Goal: Task Accomplishment & Management: Manage account settings

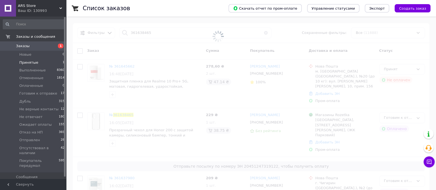
type input "361638465"
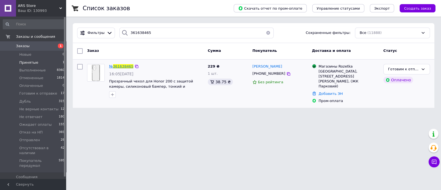
click at [127, 65] on span "361638465" at bounding box center [123, 66] width 20 height 4
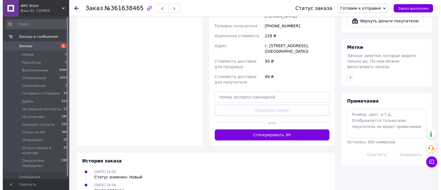
scroll to position [407, 0]
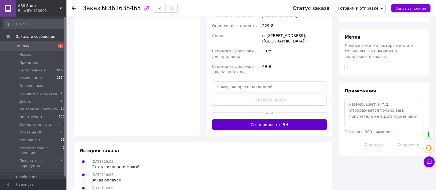
click at [290, 119] on button "Сгенерировать ЭН" at bounding box center [269, 124] width 115 height 11
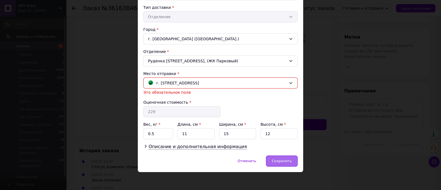
click at [287, 162] on span "Сохранить" at bounding box center [282, 161] width 20 height 4
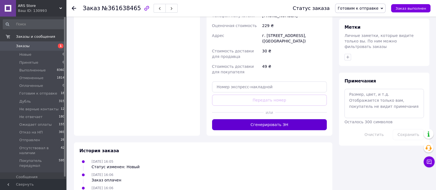
click at [287, 119] on button "Сгенерировать ЭН" at bounding box center [269, 124] width 115 height 11
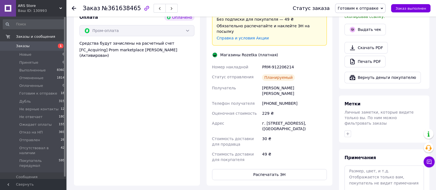
scroll to position [338, 0]
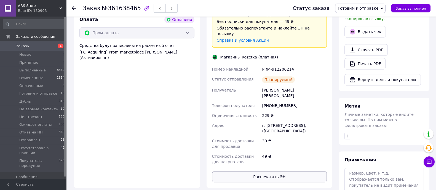
click at [287, 171] on button "Распечатать ЭН" at bounding box center [269, 176] width 115 height 11
drag, startPoint x: 261, startPoint y: 53, endPoint x: 290, endPoint y: 55, distance: 29.3
click at [290, 64] on div "PRM-912206214" at bounding box center [294, 69] width 67 height 10
copy div "PRM-912206214"
click at [73, 10] on icon at bounding box center [74, 8] width 4 height 4
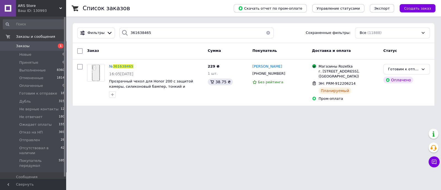
click at [263, 33] on button "button" at bounding box center [268, 33] width 11 height 11
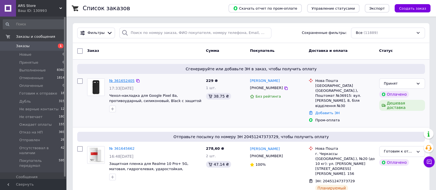
click at [115, 81] on link "№ 361652405" at bounding box center [121, 81] width 25 height 4
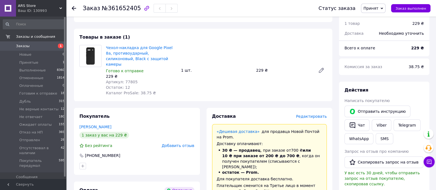
scroll to position [241, 0]
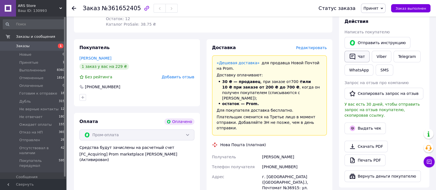
click at [351, 54] on icon "button" at bounding box center [352, 56] width 7 height 7
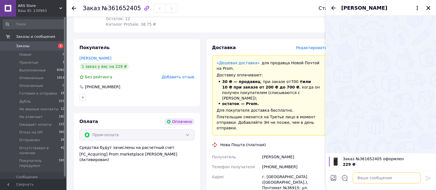
click at [361, 176] on textarea at bounding box center [387, 177] width 68 height 11
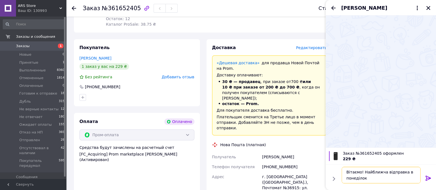
click at [374, 181] on textarea "Вітаємо! Найближча відправка в понеділок" at bounding box center [381, 175] width 79 height 17
type textarea "Вітаємо! Найближча відправка в [DATE] Підходить вам?"
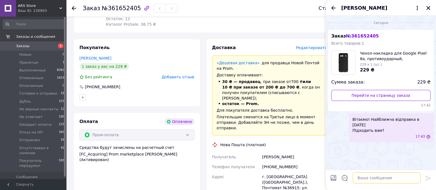
scroll to position [0, 0]
click at [38, 92] on span "Готовим к отправке" at bounding box center [38, 93] width 38 height 5
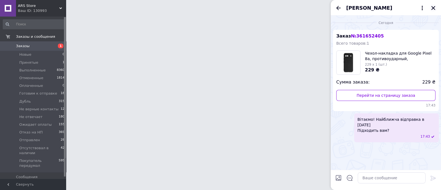
click at [435, 10] on icon "Закрыть" at bounding box center [434, 8] width 4 height 4
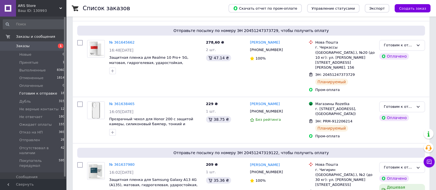
scroll to position [69, 0]
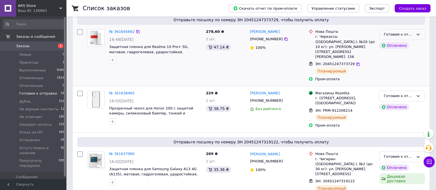
click at [422, 35] on div "Готовим к отправке" at bounding box center [402, 34] width 46 height 11
click at [385, 69] on li "Отправлен" at bounding box center [402, 74] width 45 height 10
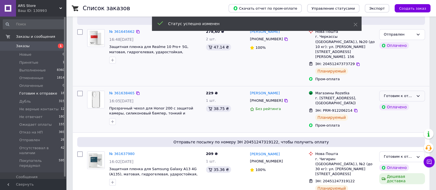
click at [413, 93] on div "Готовим к отправке" at bounding box center [399, 96] width 30 height 6
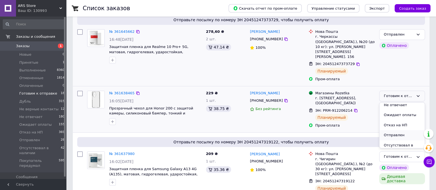
click at [399, 130] on li "Отправлен" at bounding box center [402, 135] width 45 height 10
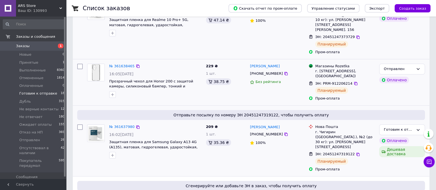
scroll to position [103, 0]
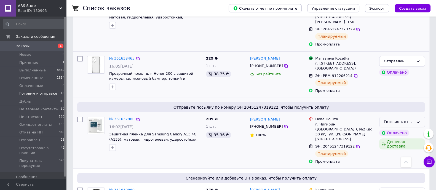
click at [419, 120] on icon at bounding box center [418, 122] width 4 height 4
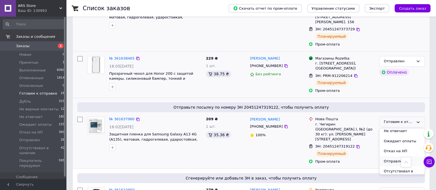
click at [398, 156] on li "Отправлен" at bounding box center [402, 161] width 45 height 10
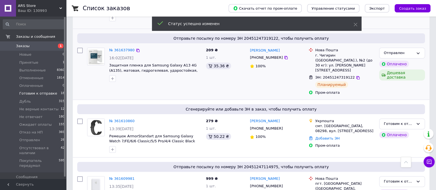
scroll to position [207, 0]
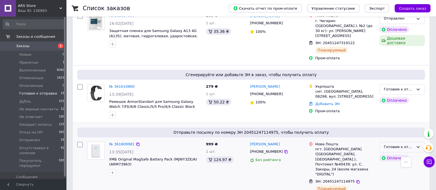
click at [412, 144] on div "Готовим к отправке" at bounding box center [399, 147] width 30 height 6
click at [387, 181] on li "Отправлен" at bounding box center [402, 186] width 45 height 10
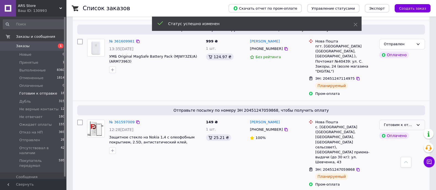
scroll to position [198, 0]
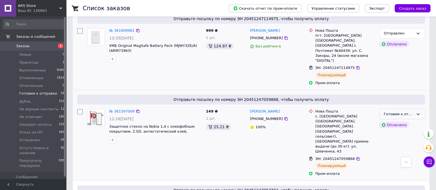
click at [419, 112] on icon at bounding box center [418, 114] width 4 height 4
click at [394, 148] on li "Отправлен" at bounding box center [402, 153] width 45 height 10
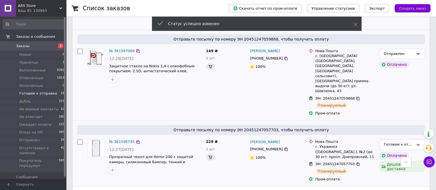
scroll to position [302, 0]
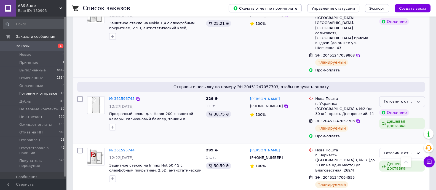
click at [419, 100] on icon at bounding box center [418, 102] width 4 height 4
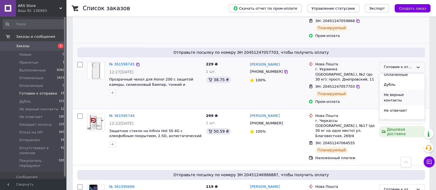
scroll to position [69, 0]
click at [399, 102] on li "Отправлен" at bounding box center [402, 107] width 45 height 10
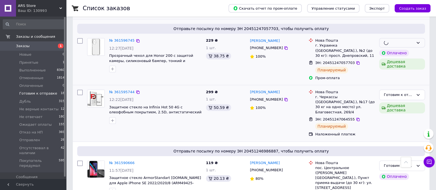
scroll to position [371, 0]
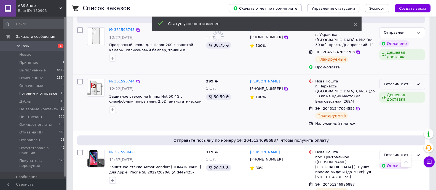
click at [420, 79] on div "Готовим к отправке" at bounding box center [402, 84] width 46 height 11
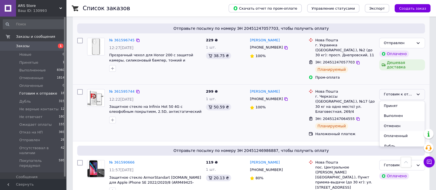
scroll to position [34, 0]
click at [434, 75] on div "Список заказов Скачать отчет по пром-оплате Управление статусами Экспорт Создат…" at bounding box center [251, 155] width 370 height 1277
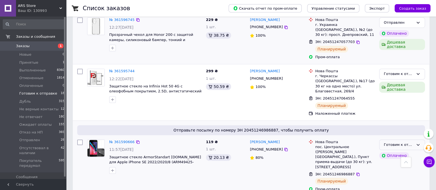
scroll to position [517, 0]
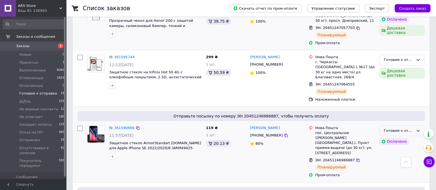
click at [419, 129] on icon at bounding box center [418, 131] width 4 height 4
click at [393, 165] on li "Отправлен" at bounding box center [402, 170] width 45 height 10
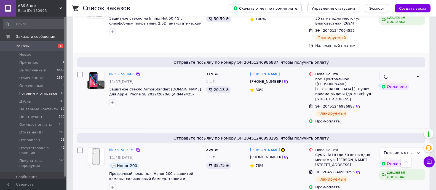
scroll to position [586, 0]
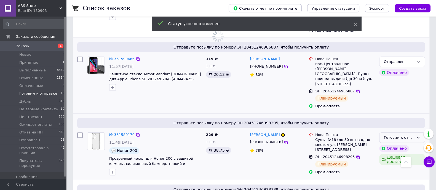
click at [415, 132] on div "Готовим к отправке" at bounding box center [402, 137] width 46 height 11
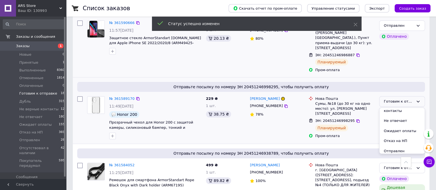
scroll to position [206, 0]
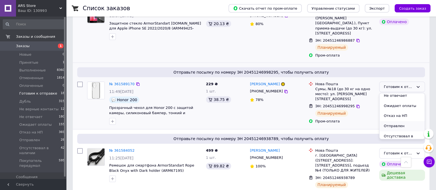
click at [385, 121] on li "Отправлен" at bounding box center [402, 126] width 45 height 10
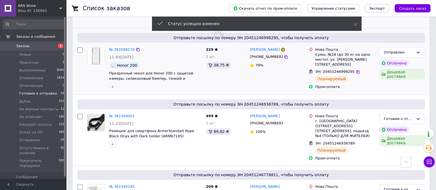
scroll to position [275, 0]
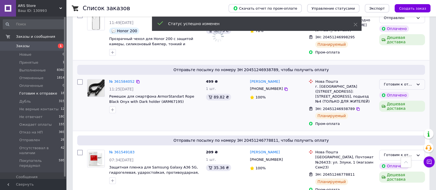
click at [419, 82] on icon at bounding box center [418, 84] width 4 height 4
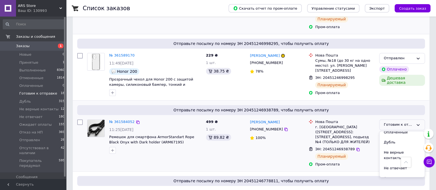
scroll to position [69, 0]
click at [397, 159] on li "Отправлен" at bounding box center [402, 164] width 45 height 10
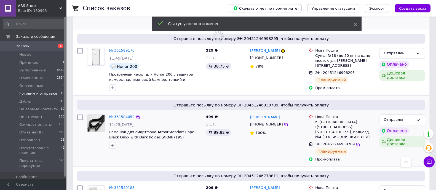
scroll to position [578, 0]
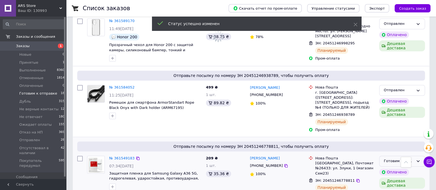
click at [414, 158] on div "Готовим к отправке" at bounding box center [399, 161] width 30 height 6
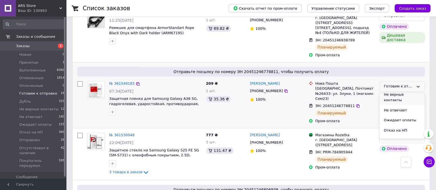
scroll to position [69, 0]
click at [399, 121] on li "Отправлен" at bounding box center [402, 126] width 45 height 10
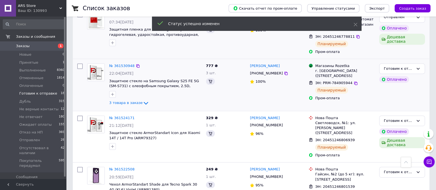
scroll to position [413, 0]
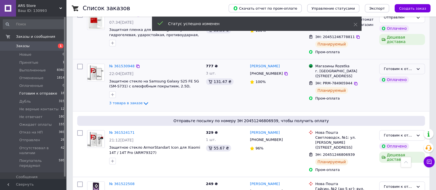
click at [419, 67] on icon at bounding box center [418, 69] width 4 height 4
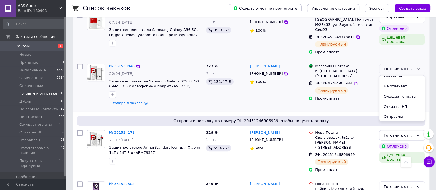
scroll to position [69, 0]
click at [393, 103] on li "Отправлен" at bounding box center [402, 108] width 45 height 10
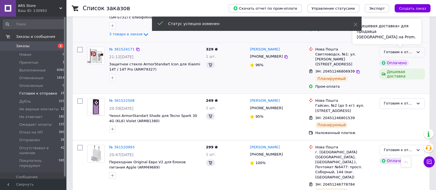
scroll to position [482, 0]
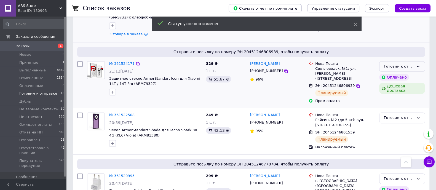
click at [418, 64] on icon at bounding box center [418, 66] width 4 height 4
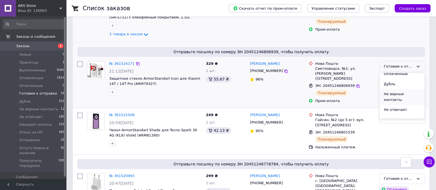
scroll to position [69, 0]
click at [401, 101] on li "Отправлен" at bounding box center [402, 106] width 45 height 10
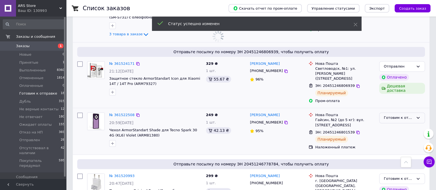
click at [405, 115] on div "Готовим к отправке" at bounding box center [399, 118] width 30 height 6
click at [396, 152] on li "Отправлен" at bounding box center [402, 157] width 45 height 10
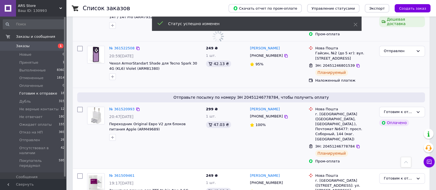
scroll to position [551, 0]
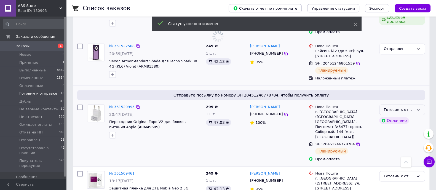
click at [419, 108] on icon at bounding box center [418, 110] width 4 height 4
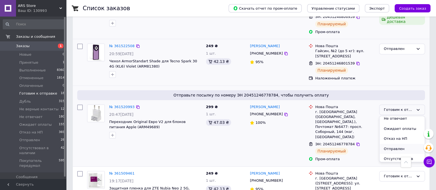
click at [404, 144] on li "Отправлен" at bounding box center [402, 149] width 45 height 10
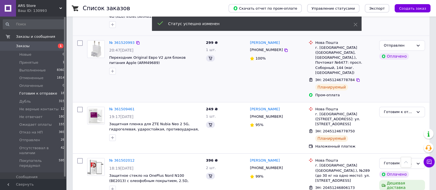
scroll to position [554, 0]
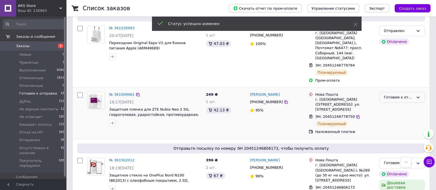
click at [408, 95] on div "Готовим к отправке" at bounding box center [399, 98] width 30 height 6
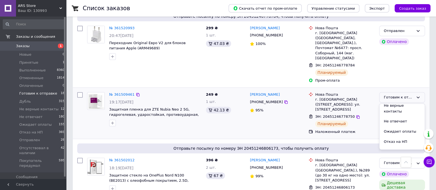
scroll to position [0, 0]
click at [393, 132] on li "Отправлен" at bounding box center [402, 137] width 45 height 10
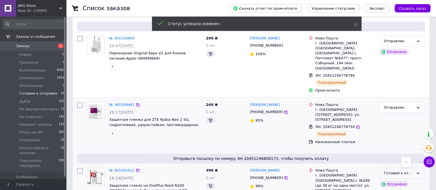
click at [417, 171] on icon at bounding box center [418, 173] width 4 height 4
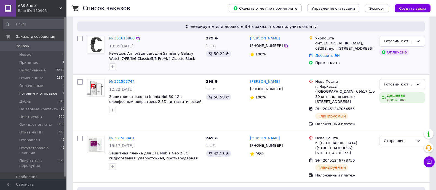
scroll to position [69, 0]
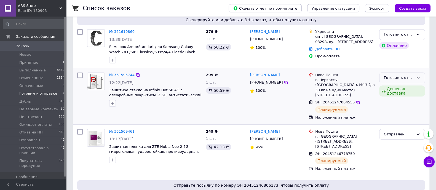
click at [421, 79] on div "Готовим к отправке" at bounding box center [402, 78] width 46 height 11
click at [388, 112] on li "Отправлен" at bounding box center [402, 117] width 45 height 10
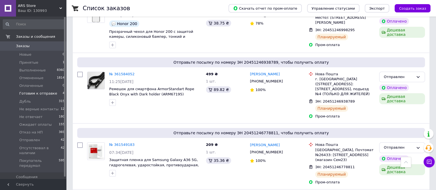
scroll to position [241, 0]
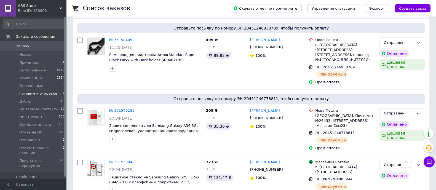
click at [31, 93] on span "Готовим к отправке" at bounding box center [38, 93] width 38 height 5
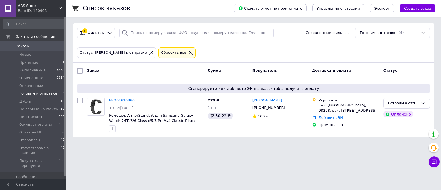
click at [150, 54] on icon at bounding box center [152, 53] width 4 height 4
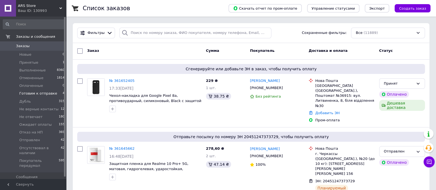
click at [38, 91] on span "Готовим к отправке" at bounding box center [38, 93] width 38 height 5
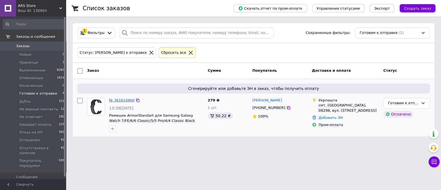
click at [125, 100] on link "№ 361610860" at bounding box center [121, 100] width 25 height 4
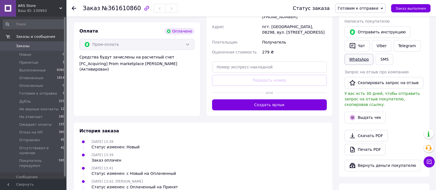
scroll to position [230, 0]
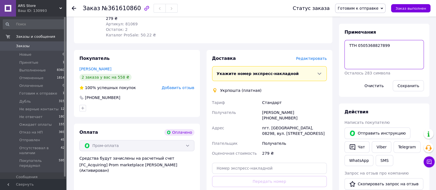
drag, startPoint x: 384, startPoint y: 40, endPoint x: 357, endPoint y: 41, distance: 27.1
click at [357, 41] on textarea "ТТН 0505368827899" at bounding box center [384, 54] width 79 height 29
click at [252, 163] on input "text" at bounding box center [269, 168] width 115 height 11
paste input "0505368827899"
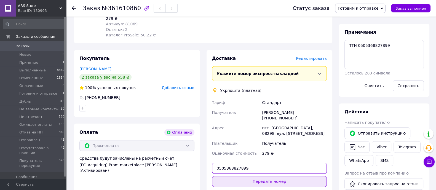
type input "0505368827899"
click at [257, 176] on button "Передать номер" at bounding box center [269, 181] width 115 height 11
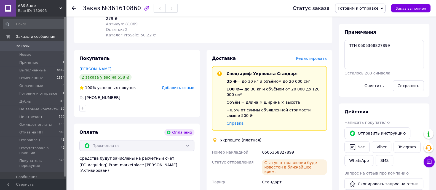
click at [356, 5] on span "Готовим к отправке" at bounding box center [360, 8] width 50 height 9
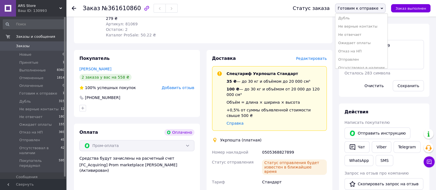
scroll to position [47, 0]
click at [364, 46] on li "Отправлен" at bounding box center [361, 46] width 52 height 8
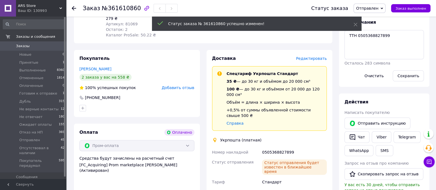
click at [74, 7] on use at bounding box center [74, 8] width 4 height 4
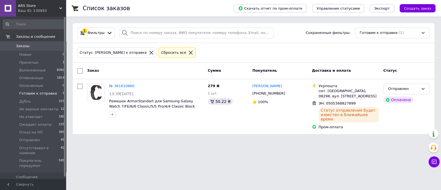
click at [150, 52] on icon at bounding box center [152, 53] width 4 height 4
